Goal: Check status: Check status

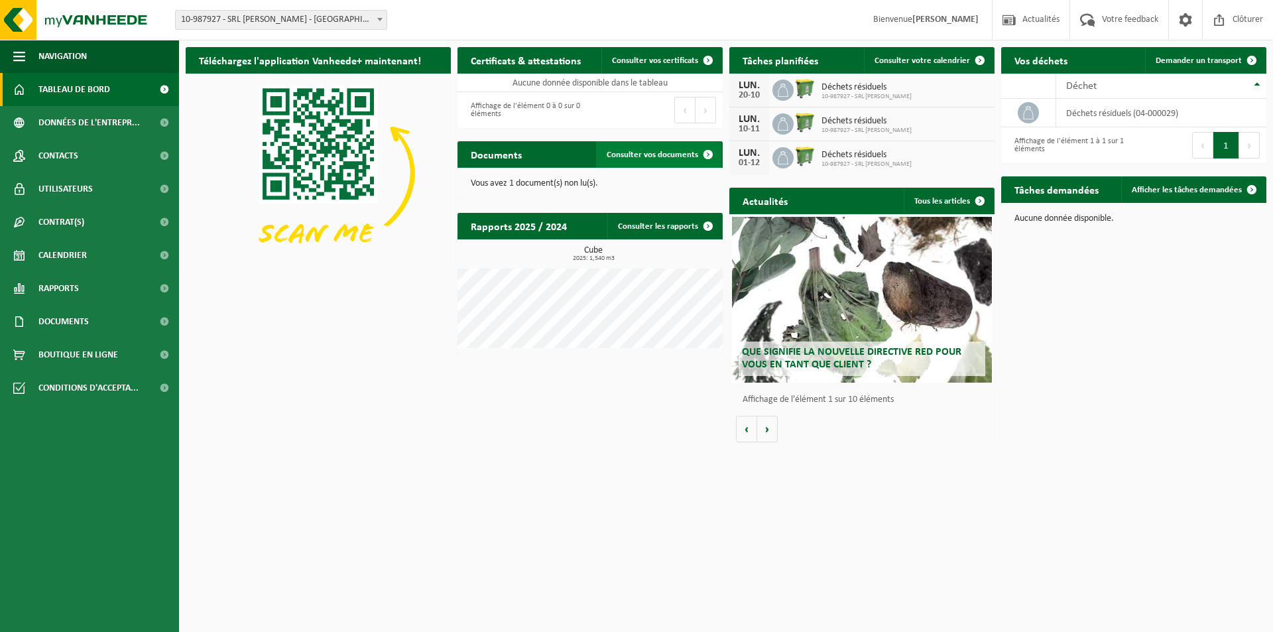
click at [709, 156] on span at bounding box center [708, 154] width 27 height 27
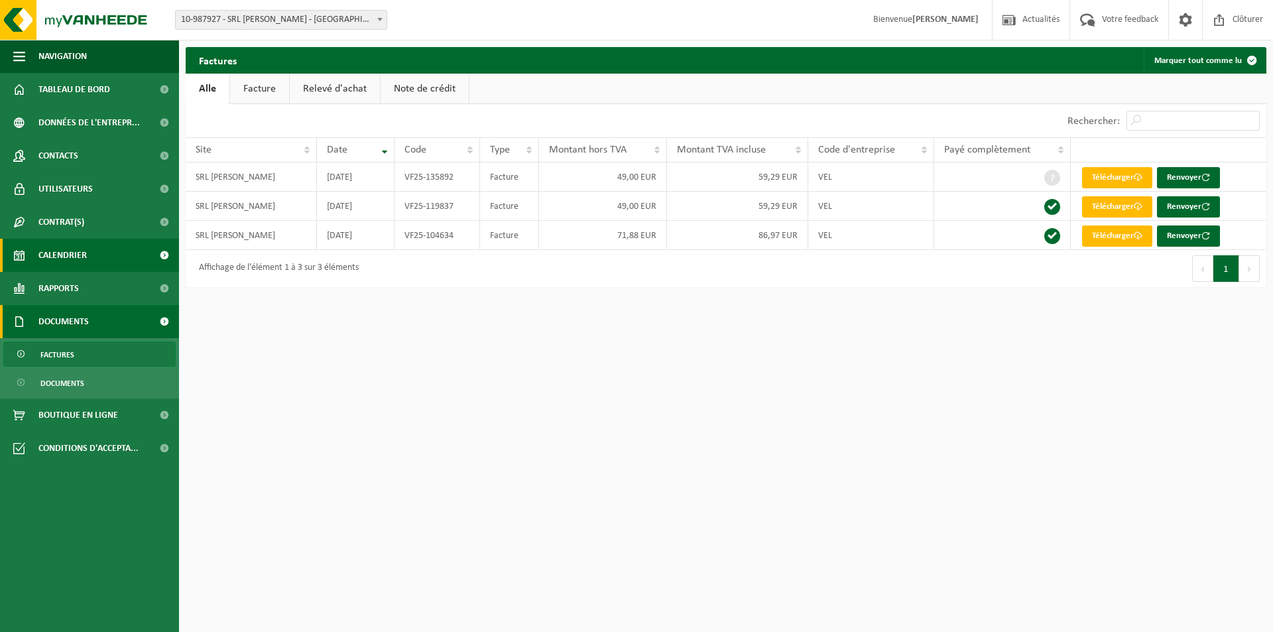
click at [78, 254] on span "Calendrier" at bounding box center [62, 255] width 48 height 33
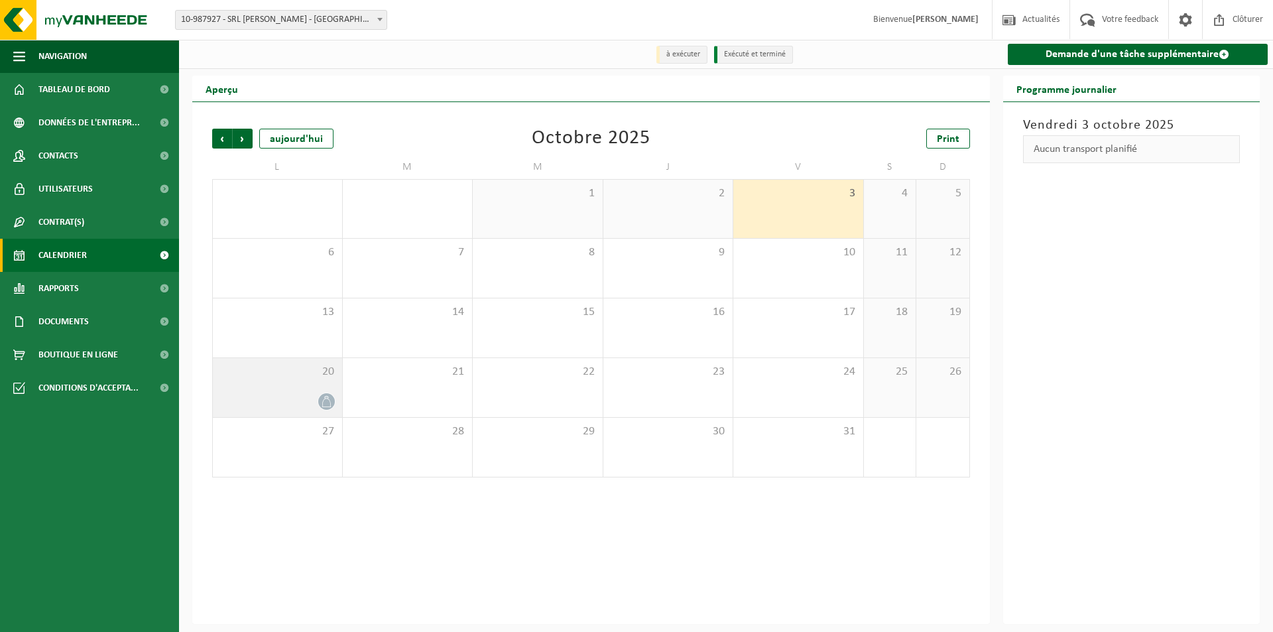
click at [304, 381] on div "20" at bounding box center [277, 387] width 129 height 59
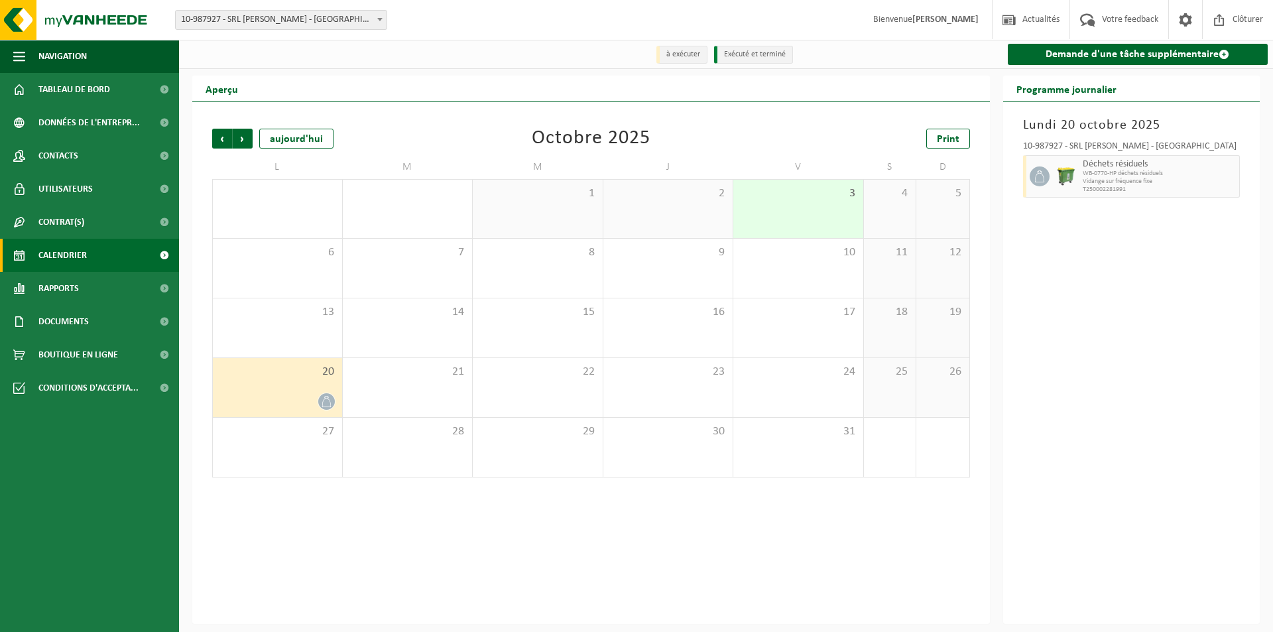
click at [111, 428] on ul "Navigation Actualités Votre feedback Clôturer Tableau de bord Données de l'entr…" at bounding box center [89, 336] width 179 height 592
click at [115, 415] on ul "Navigation Actualités Votre feedback Clôturer Tableau de bord Données de l'entr…" at bounding box center [89, 336] width 179 height 592
click at [251, 333] on div "13" at bounding box center [277, 327] width 129 height 59
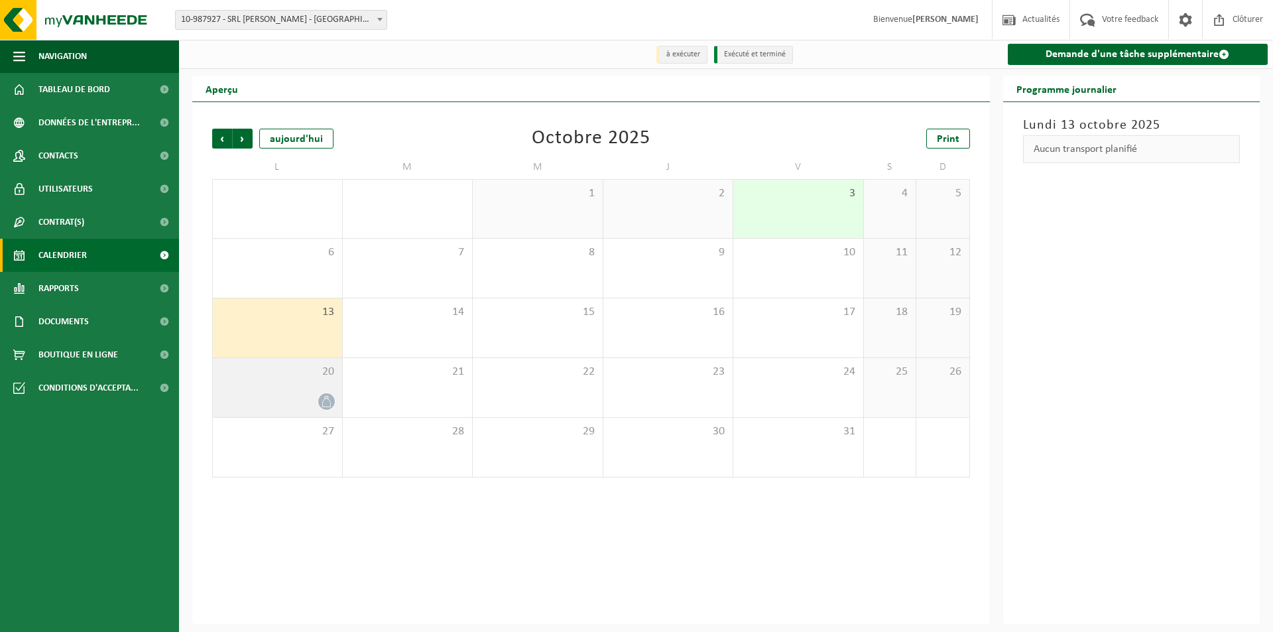
click at [281, 375] on span "20" at bounding box center [278, 372] width 116 height 15
